Goal: Share content: Share content

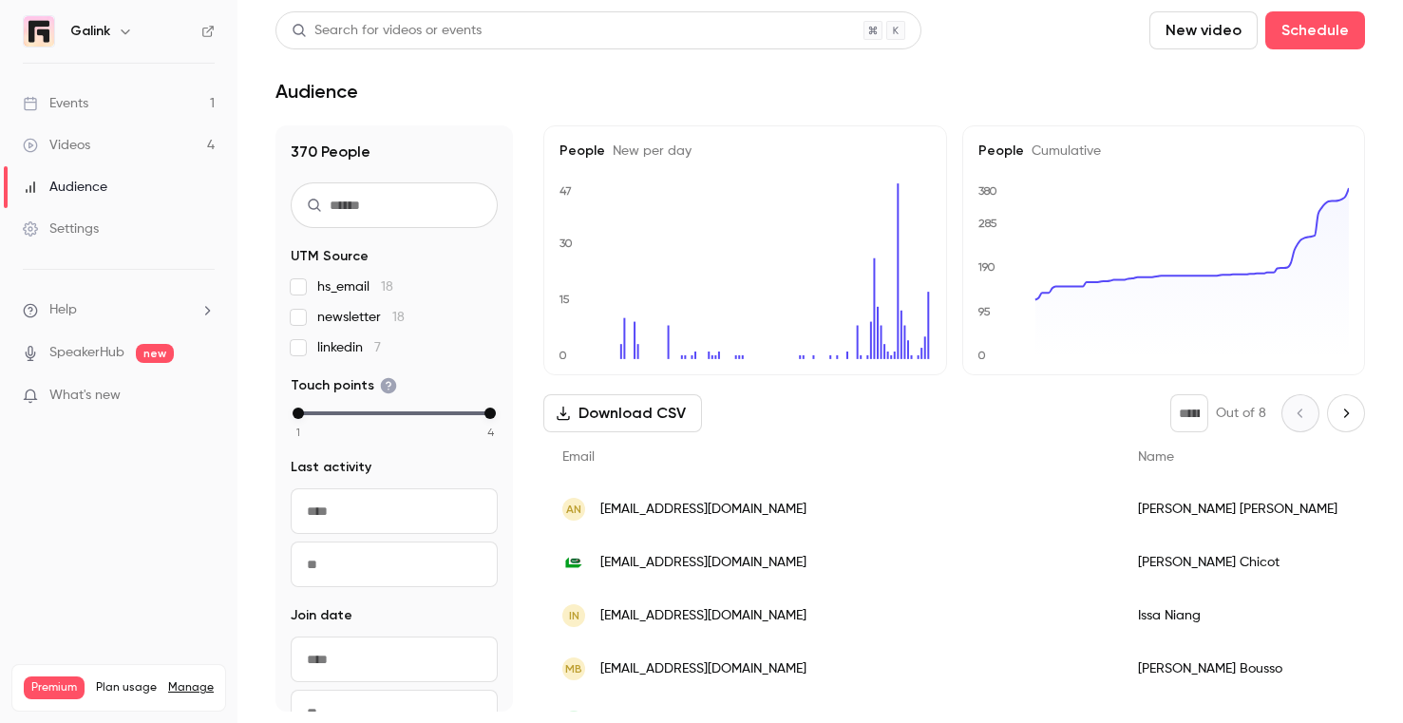
click at [97, 97] on link "Events 1" at bounding box center [118, 104] width 237 height 42
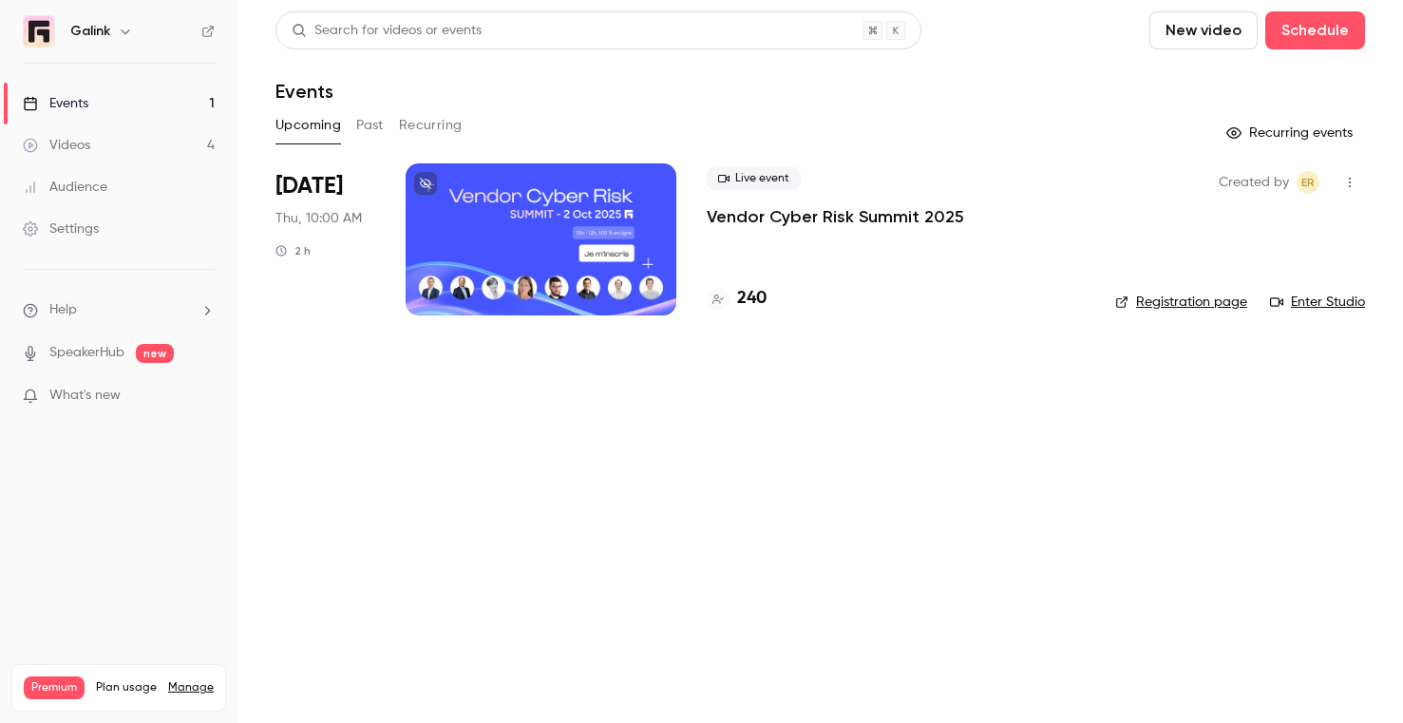
click at [87, 236] on div "Settings" at bounding box center [61, 228] width 76 height 19
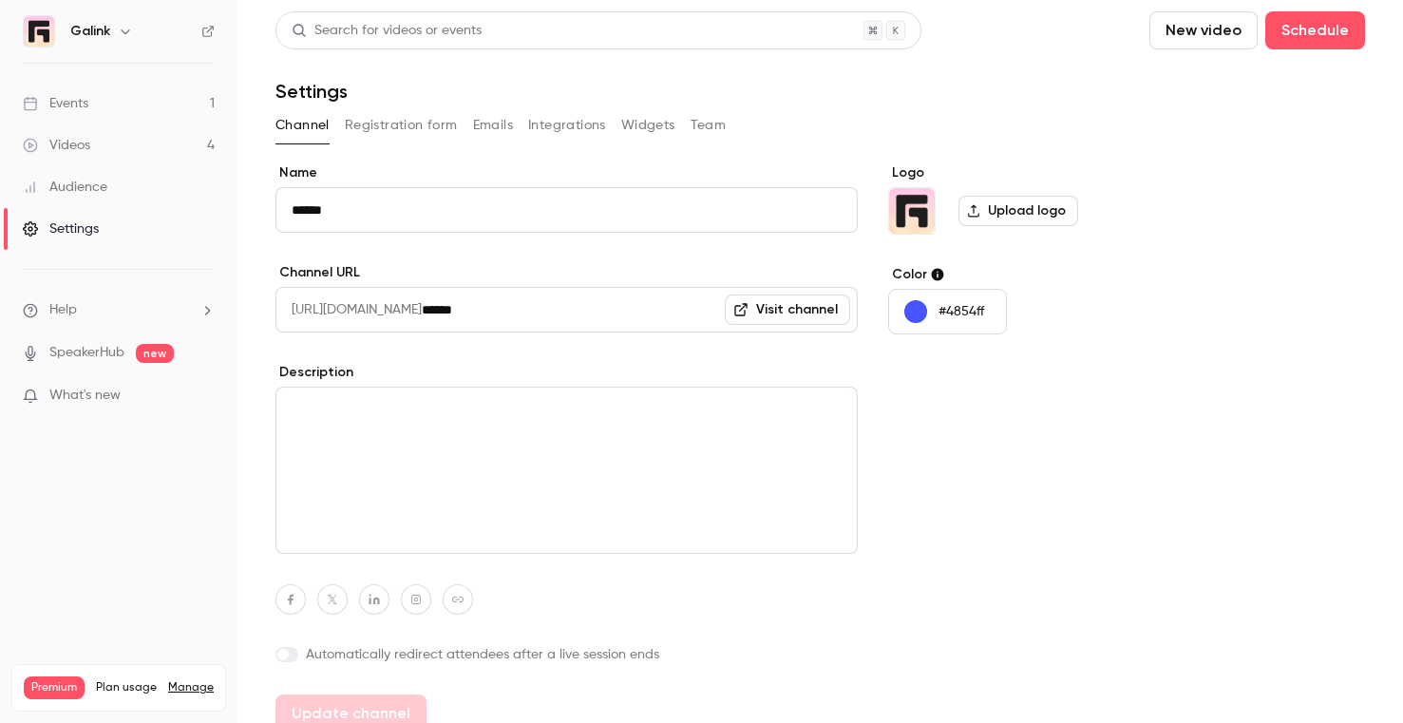
click at [418, 119] on button "Registration form" at bounding box center [401, 125] width 113 height 30
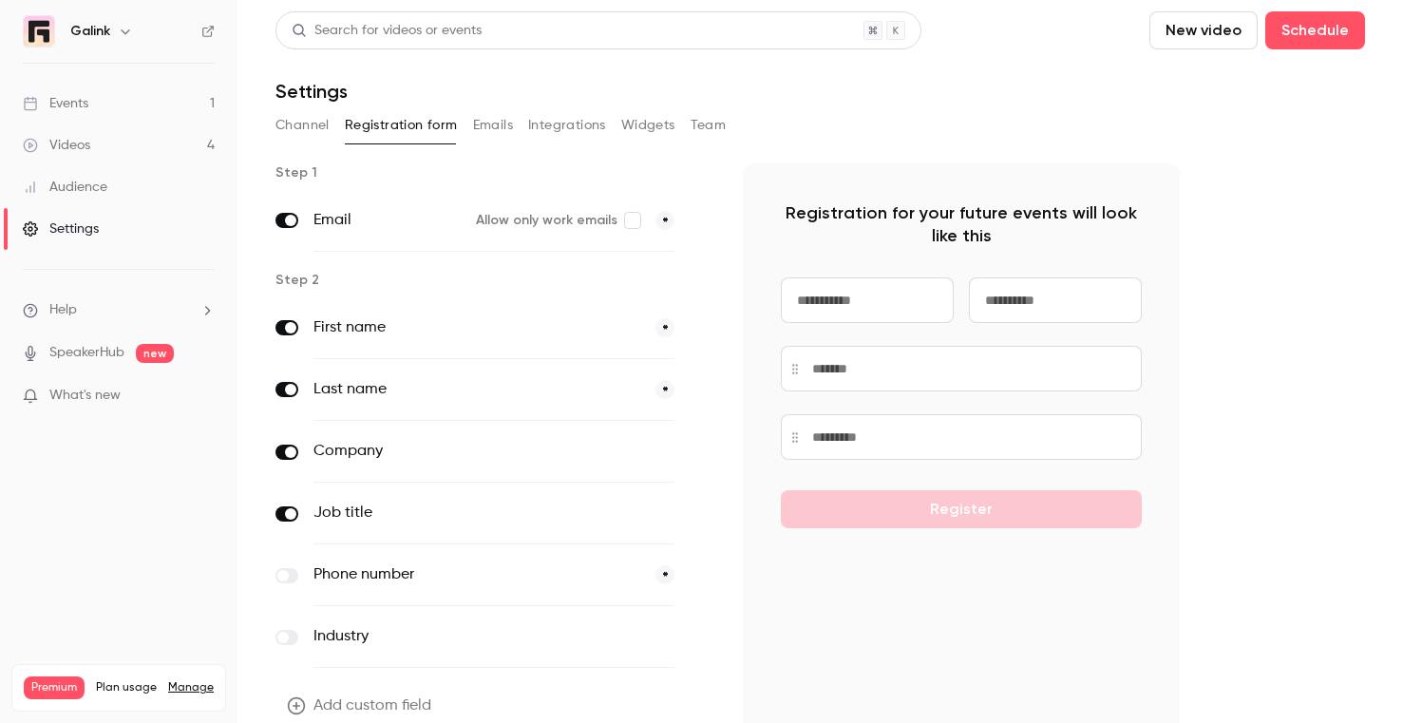
click at [171, 85] on link "Events 1" at bounding box center [118, 104] width 237 height 42
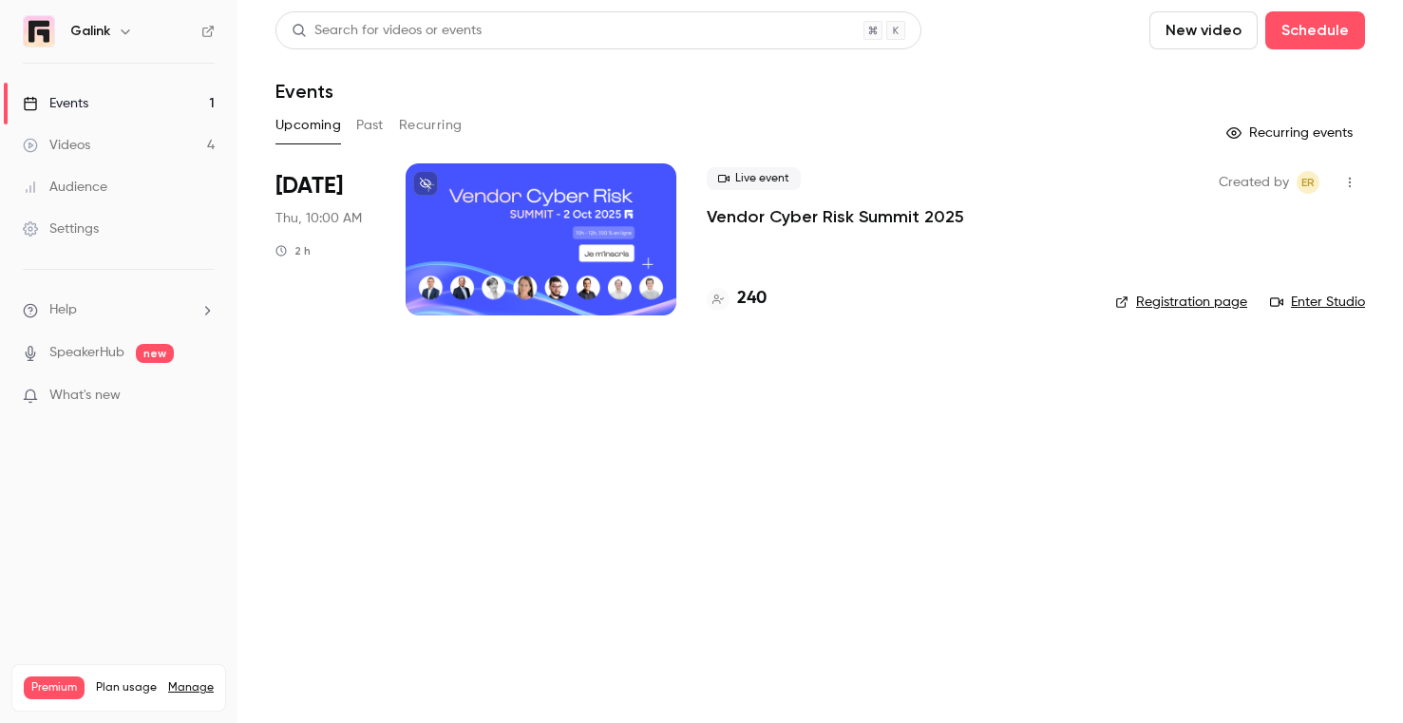
click at [737, 206] on p "Vendor Cyber Risk Summit 2025" at bounding box center [835, 216] width 257 height 23
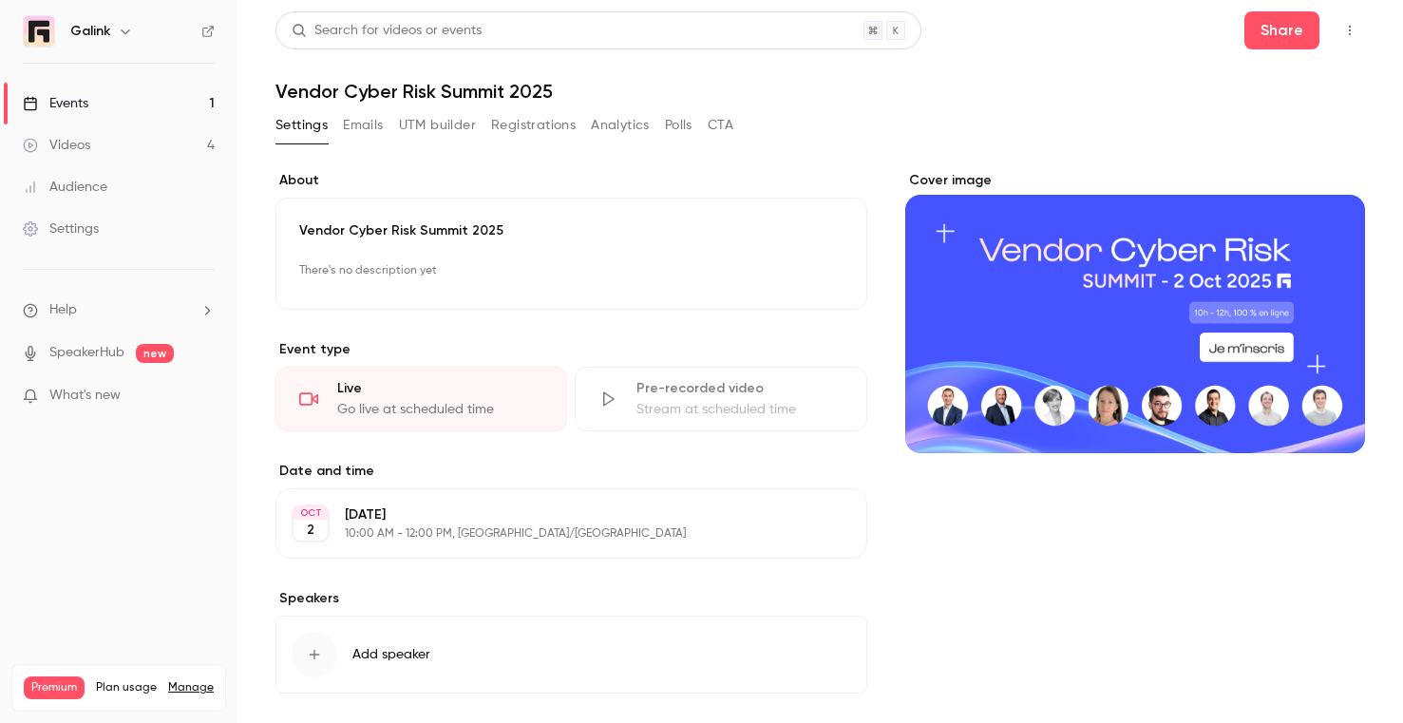
click at [1347, 24] on icon "button" at bounding box center [1349, 30] width 15 height 13
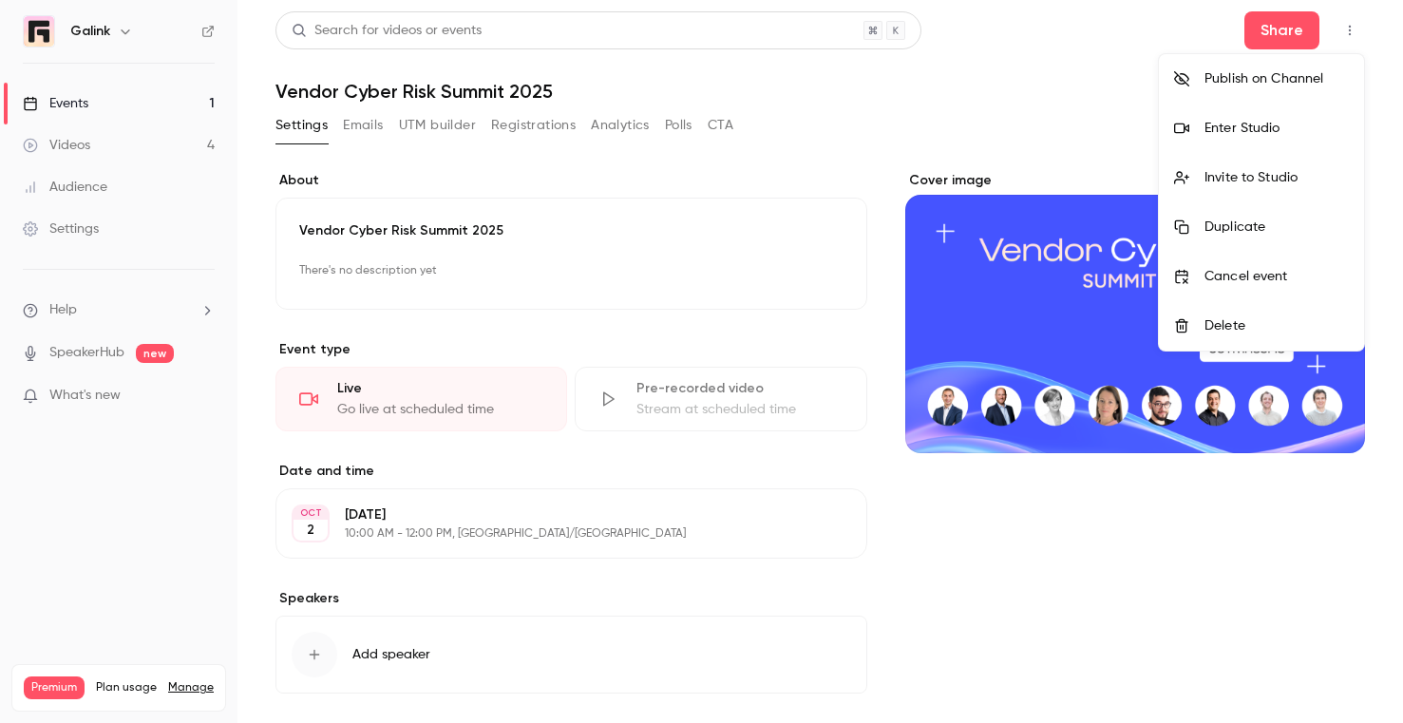
click at [1294, 33] on div at bounding box center [701, 361] width 1403 height 723
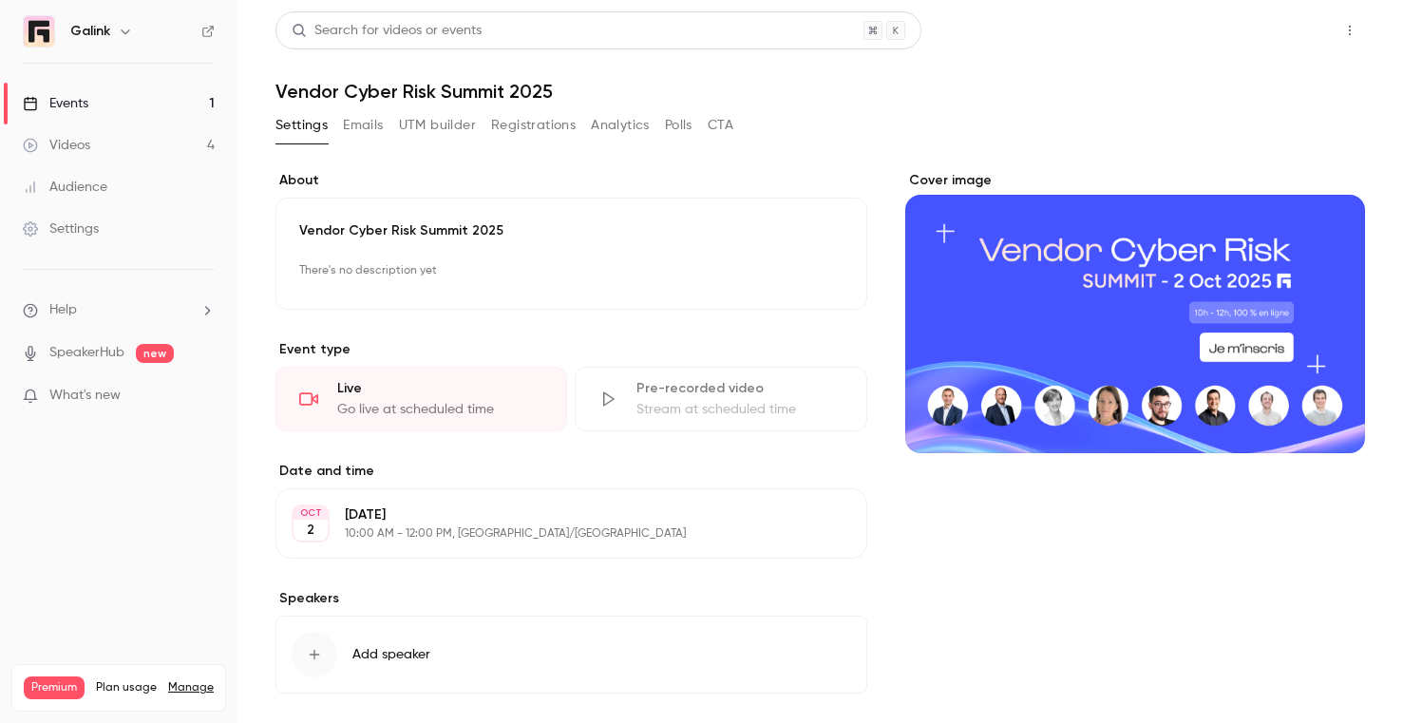
click at [1279, 30] on button "Share" at bounding box center [1281, 30] width 75 height 38
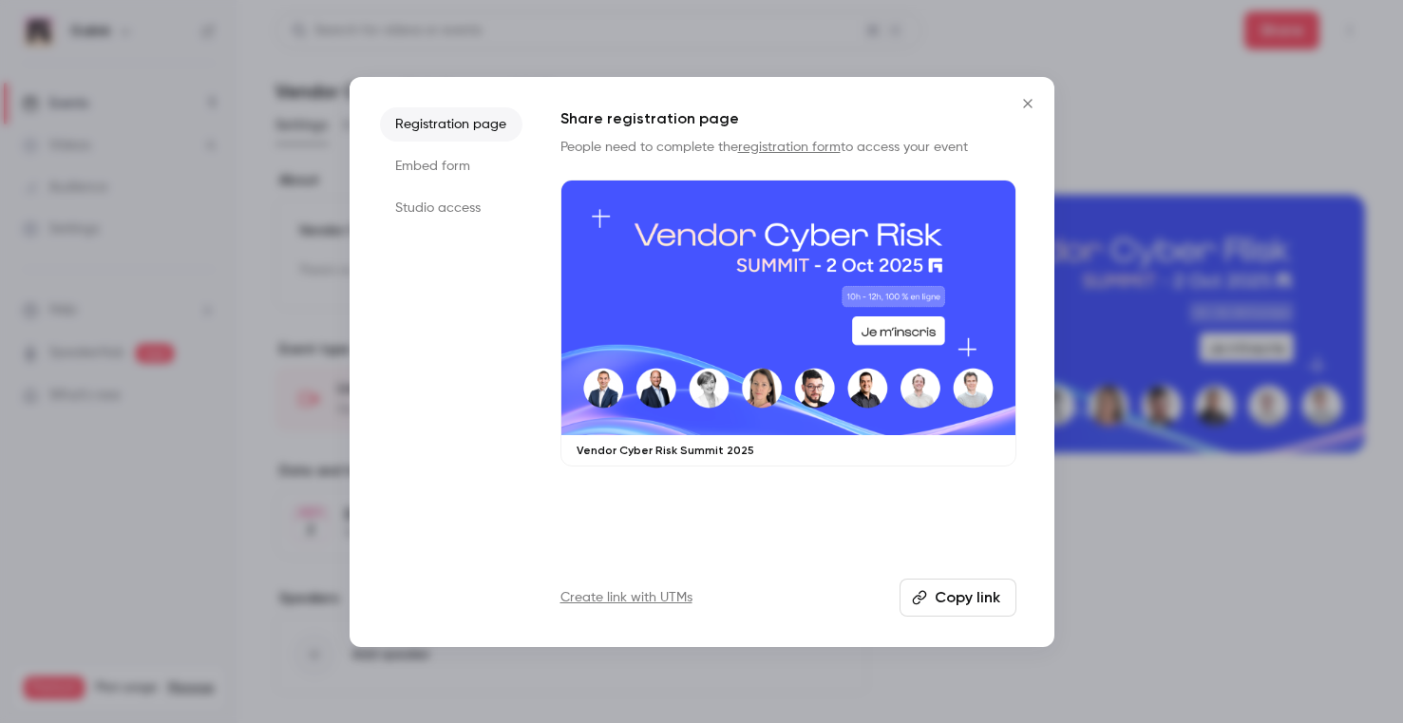
click at [428, 205] on li "Studio access" at bounding box center [451, 208] width 142 height 34
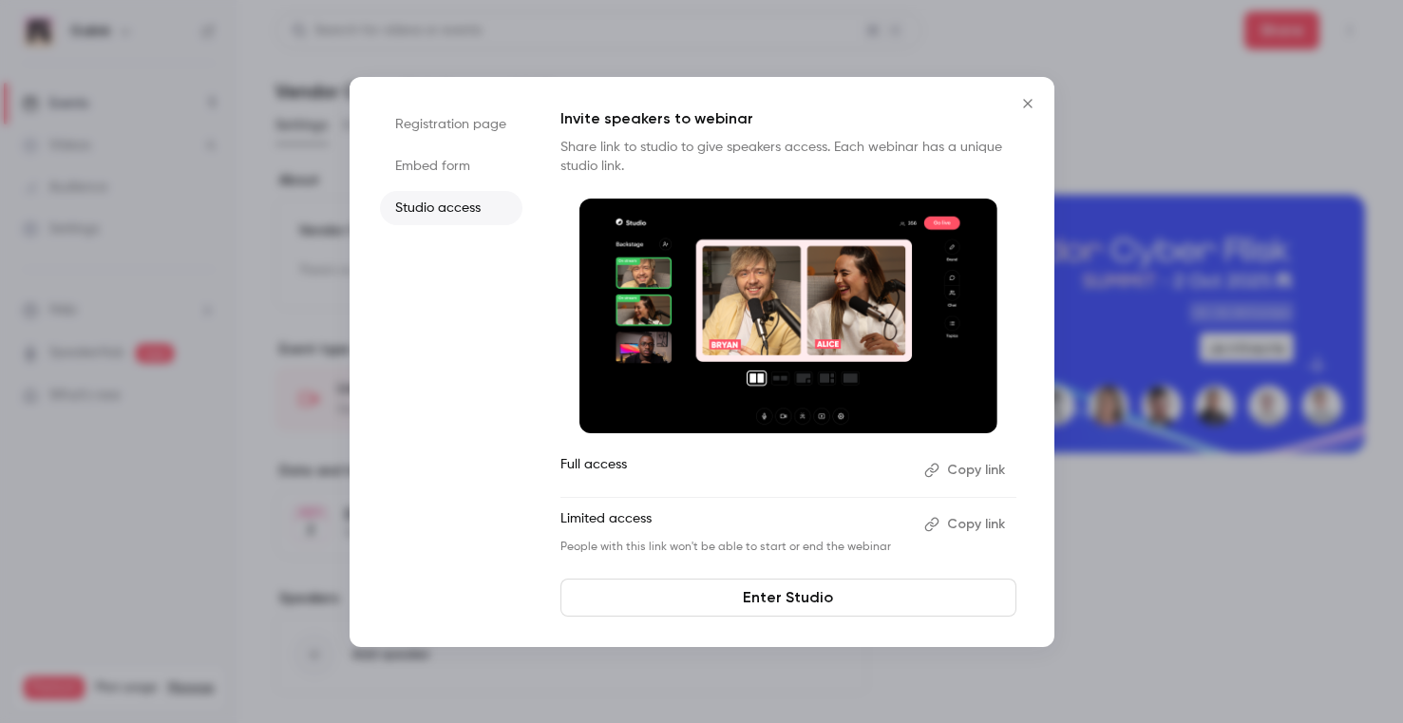
click at [971, 523] on button "Copy link" at bounding box center [967, 524] width 100 height 30
click at [970, 467] on button "Copy link" at bounding box center [967, 470] width 100 height 30
click at [1021, 96] on icon "Close" at bounding box center [1027, 103] width 23 height 15
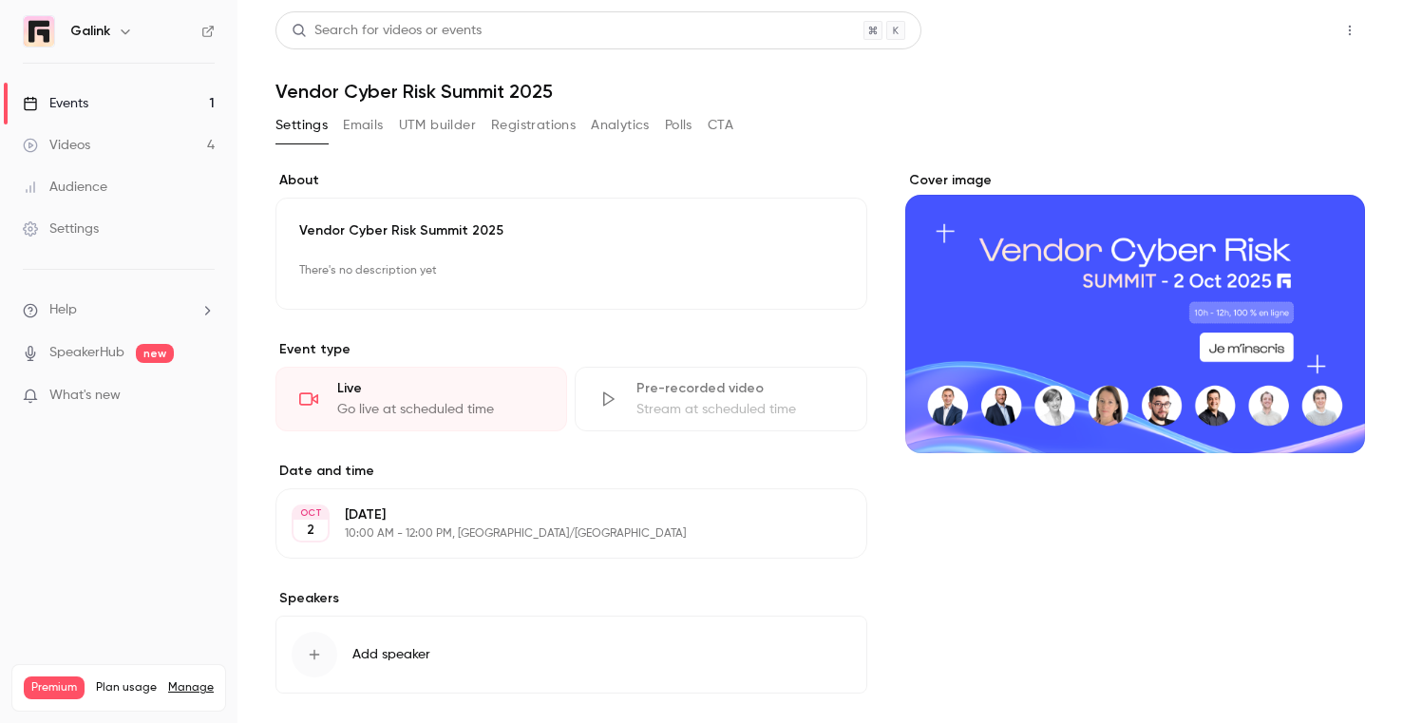
click at [1264, 40] on button "Share" at bounding box center [1281, 30] width 75 height 38
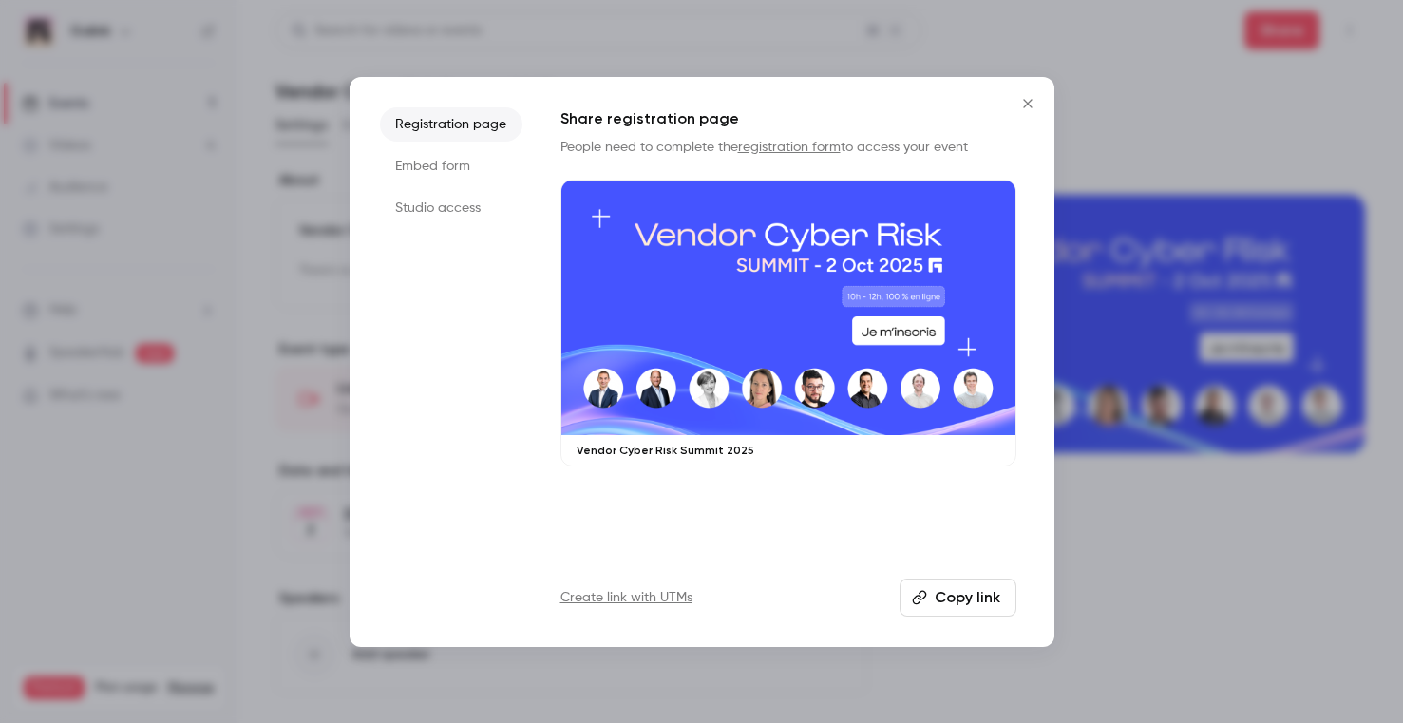
click at [470, 201] on li "Studio access" at bounding box center [451, 208] width 142 height 34
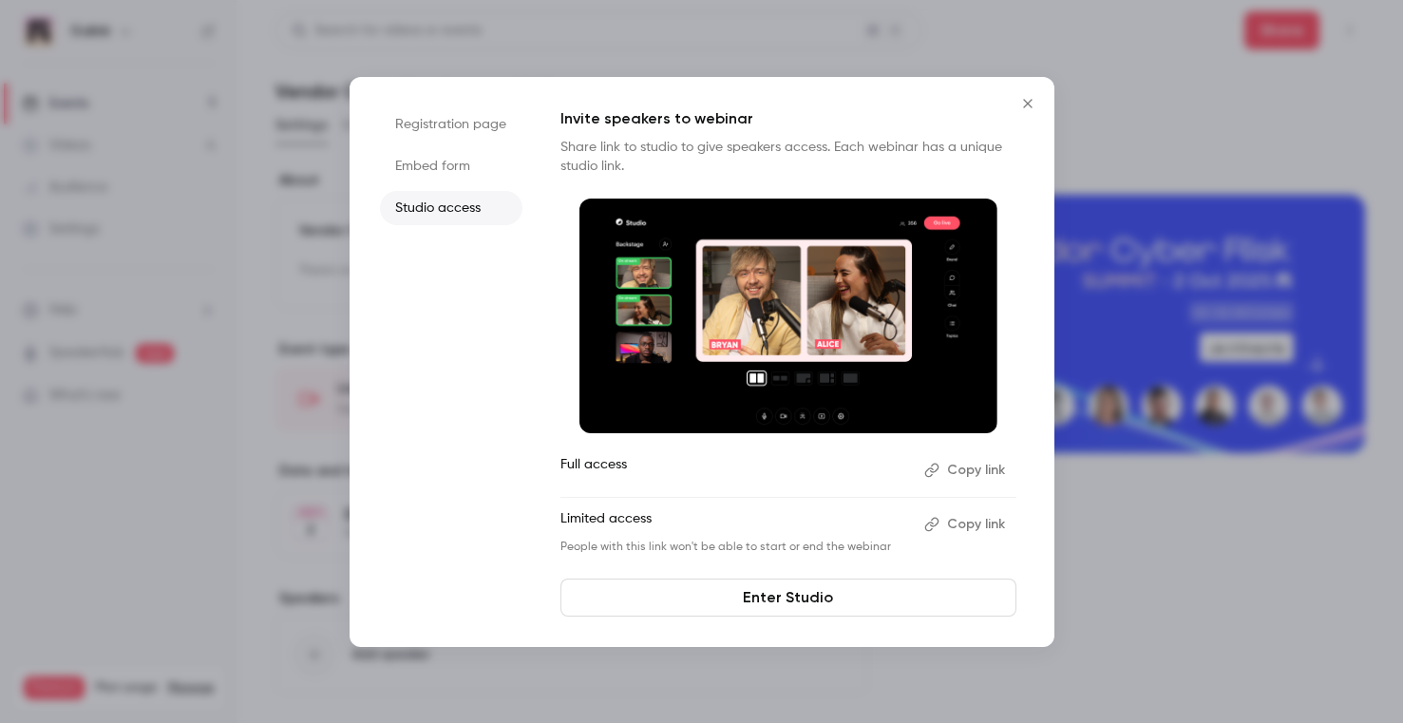
click at [954, 518] on button "Copy link" at bounding box center [967, 524] width 100 height 30
click at [1026, 101] on icon "Close" at bounding box center [1027, 103] width 23 height 15
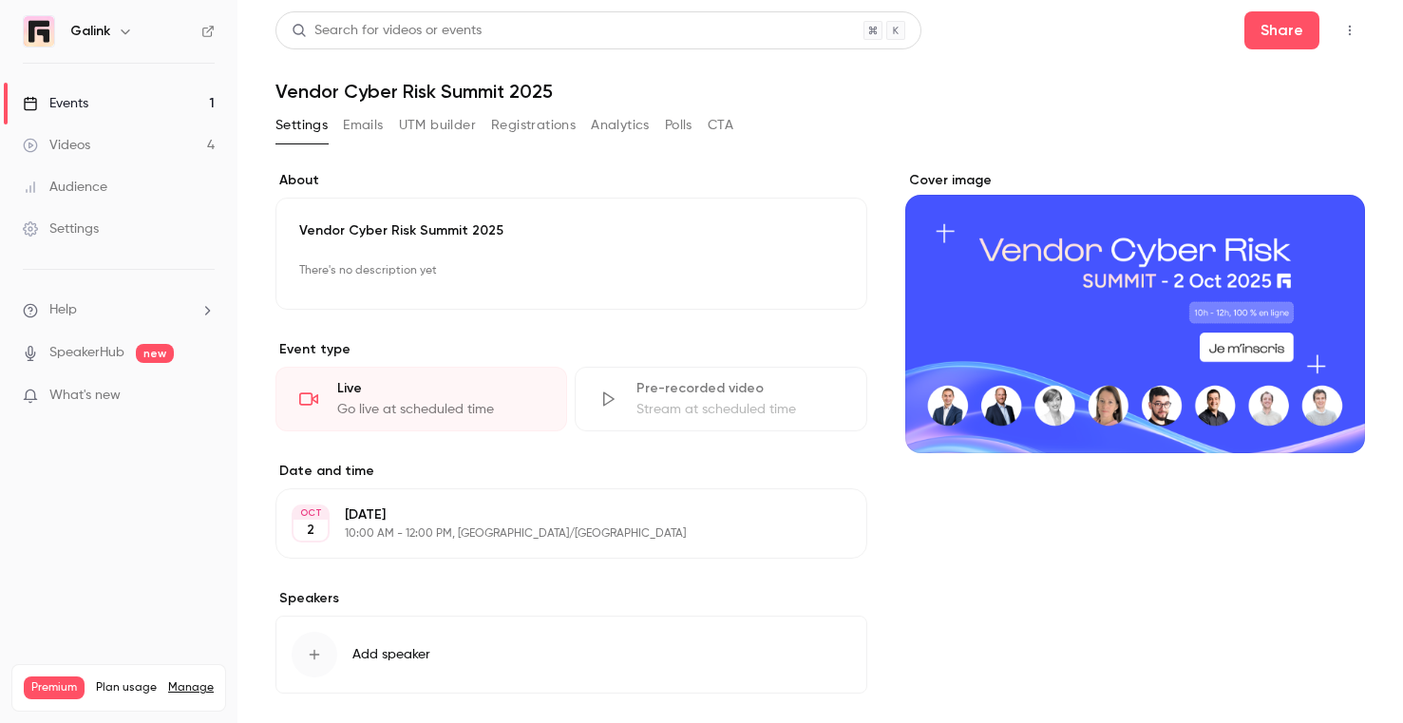
click at [175, 88] on link "Events 1" at bounding box center [118, 104] width 237 height 42
